Goal: Check status

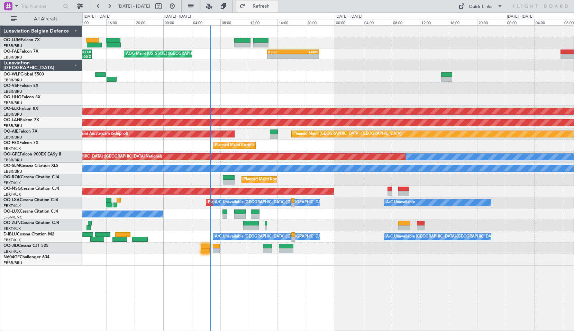
click at [276, 6] on span "Refresh" at bounding box center [261, 6] width 29 height 5
click at [272, 5] on span "Refresh" at bounding box center [261, 6] width 29 height 5
click at [244, 293] on div "AOG Maint [US_STATE] ([GEOGRAPHIC_DATA]) 05:55 Z 14:00 Z EBMB 06:00 Z KTEB 14:0…" at bounding box center [328, 178] width 492 height 306
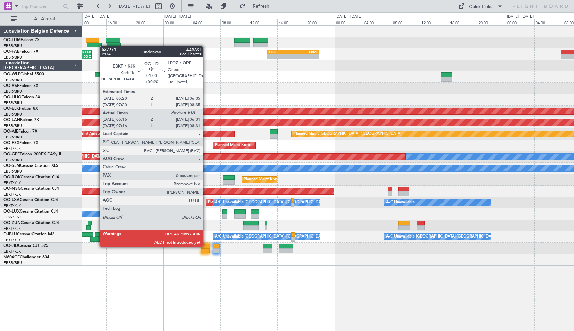
click at [206, 246] on div at bounding box center [205, 246] width 9 height 5
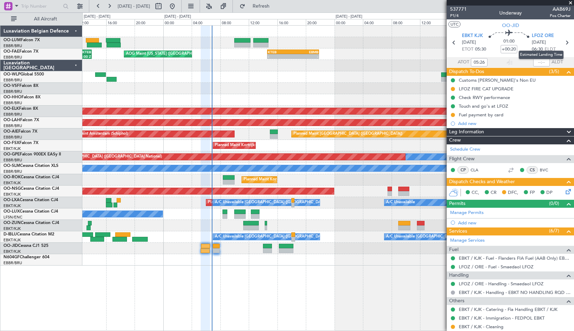
click at [537, 63] on mat-tooltip-component "Estimated Landing Time" at bounding box center [541, 55] width 55 height 18
click at [536, 61] on input "text" at bounding box center [542, 62] width 17 height 8
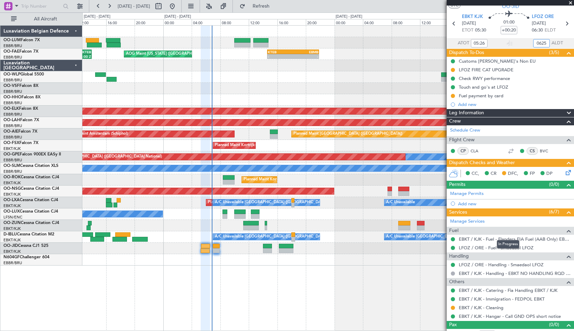
scroll to position [28, 0]
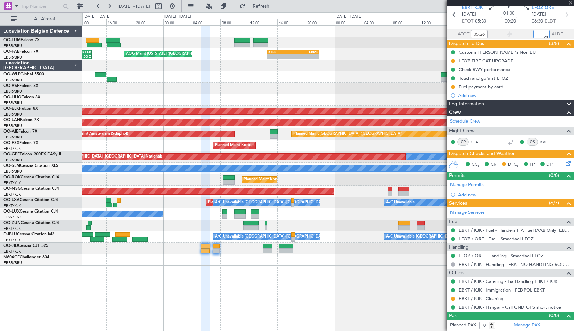
type input "06:25"
click at [565, 162] on icon at bounding box center [568, 163] width 6 height 6
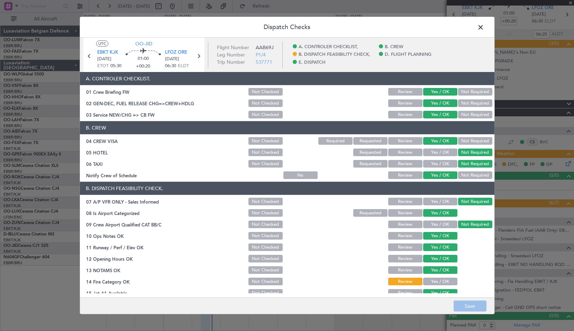
click at [484, 26] on span at bounding box center [484, 29] width 0 height 14
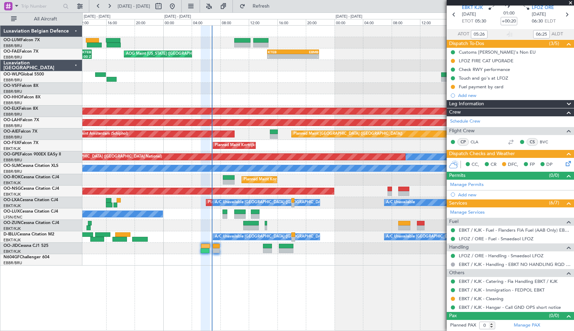
click at [572, 0] on span at bounding box center [571, 3] width 7 height 6
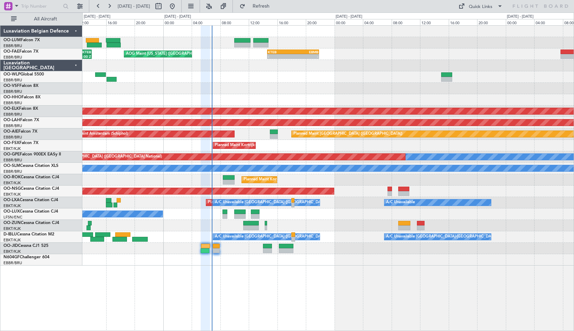
scroll to position [0, 0]
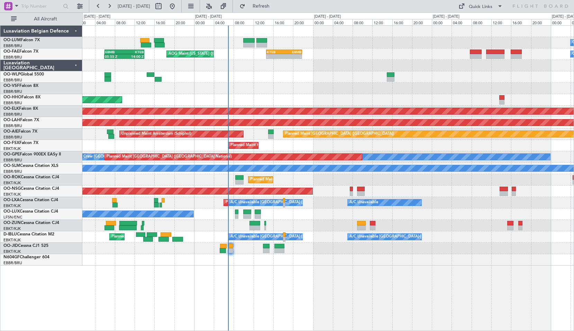
click at [332, 258] on div at bounding box center [328, 259] width 492 height 11
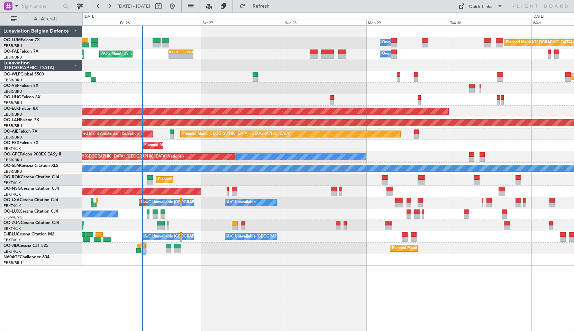
click at [213, 284] on div "Owner Melsbroek Air Base Planned Maint Brussels (Brussels National) Owner Melsb…" at bounding box center [328, 178] width 492 height 306
click at [269, 4] on span "Refresh" at bounding box center [261, 6] width 29 height 5
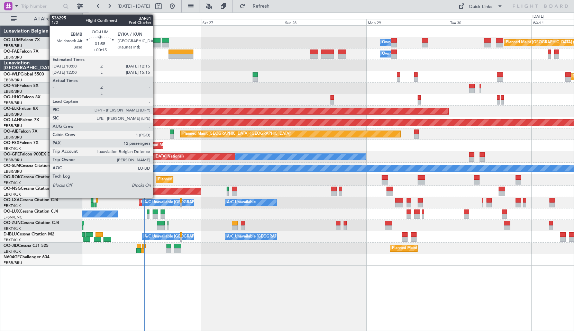
click at [156, 46] on div at bounding box center [157, 45] width 8 height 5
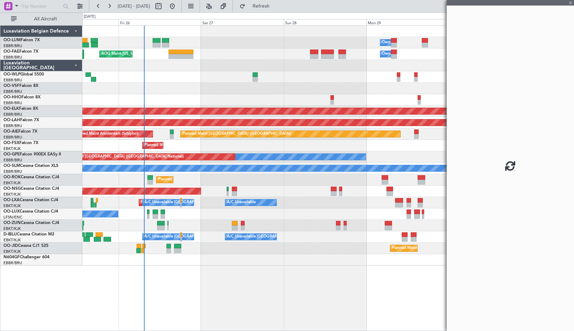
click at [160, 67] on div at bounding box center [328, 65] width 492 height 11
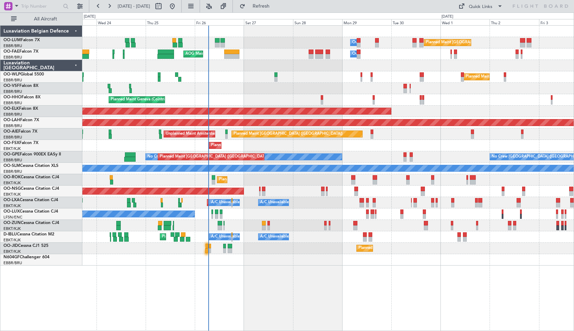
click at [308, 294] on div "Planned Maint Brussels (Brussels National) Owner Melsbroek Air Base Owner Melsb…" at bounding box center [328, 178] width 492 height 306
click at [276, 4] on span "Refresh" at bounding box center [261, 6] width 29 height 5
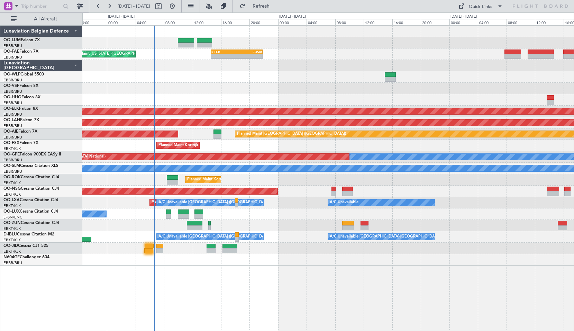
click at [235, 288] on div "Owner Melsbroek Air Base AOG Maint New York (Teterboro) - - KTEB 14:35 Z EBMB 2…" at bounding box center [328, 178] width 492 height 306
